Goal: Information Seeking & Learning: Learn about a topic

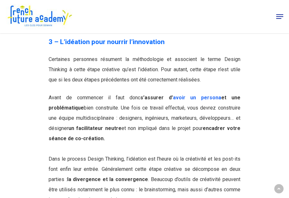
scroll to position [2061, 0]
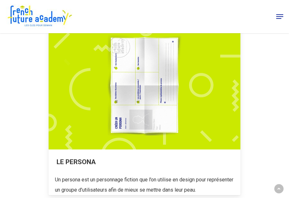
scroll to position [474, 0]
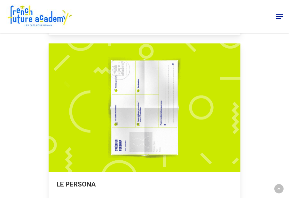
click at [68, 132] on link at bounding box center [145, 131] width 192 height 174
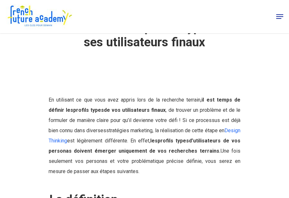
scroll to position [90, 0]
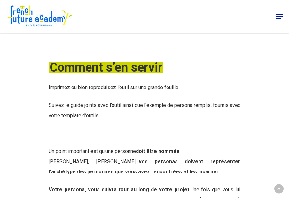
scroll to position [1063, 0]
